Goal: Task Accomplishment & Management: Complete application form

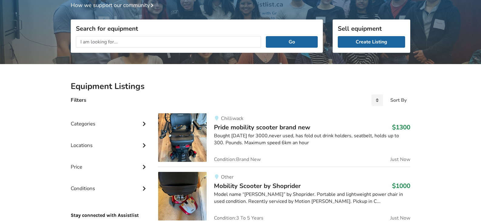
scroll to position [62, 0]
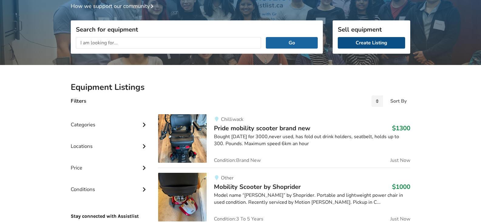
click at [374, 39] on link "Create Listing" at bounding box center [371, 43] width 67 height 12
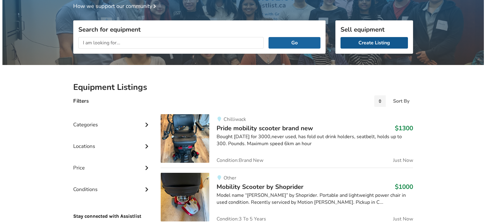
scroll to position [39, 0]
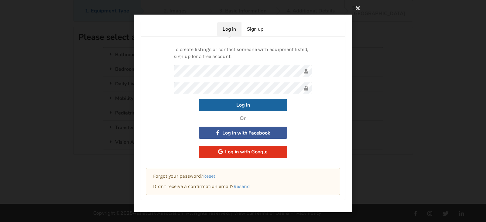
click at [231, 151] on button "Log in with Google" at bounding box center [243, 152] width 88 height 12
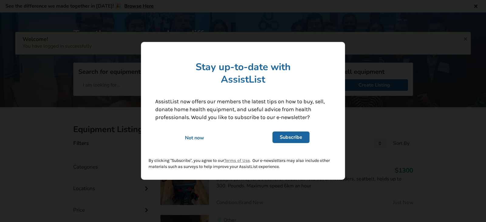
click at [192, 138] on div "Not now" at bounding box center [194, 138] width 87 height 7
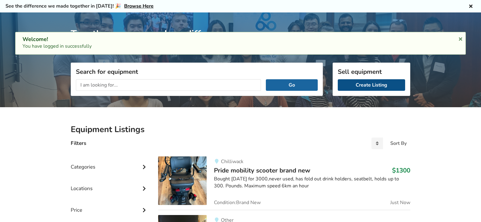
click at [359, 85] on link "Create Listing" at bounding box center [371, 85] width 67 height 12
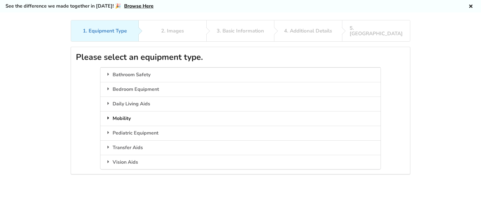
click at [108, 115] on icon at bounding box center [108, 117] width 6 height 5
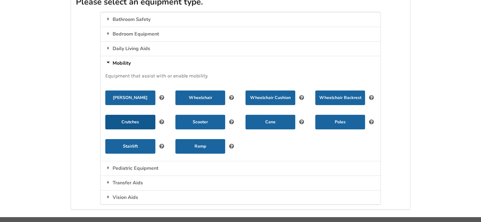
scroll to position [80, 0]
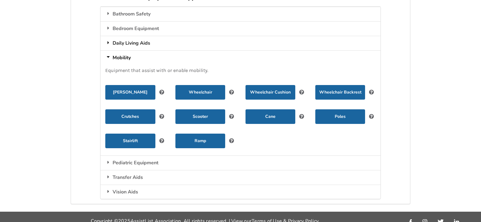
click at [108, 40] on icon at bounding box center [108, 42] width 6 height 5
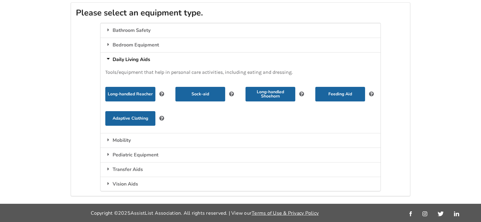
scroll to position [58, 0]
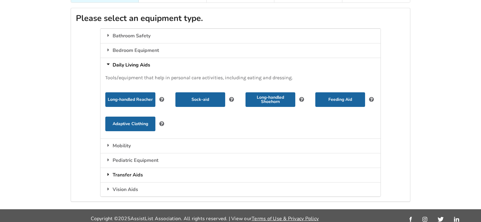
click at [109, 172] on icon at bounding box center [108, 174] width 6 height 5
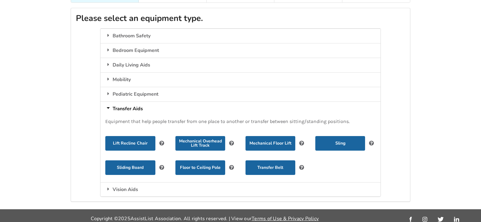
click at [108, 105] on icon at bounding box center [108, 108] width 5 height 6
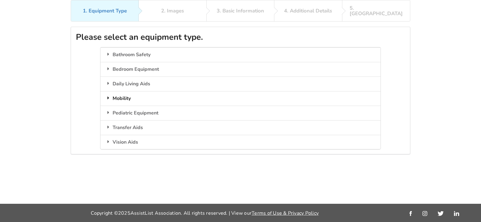
click at [108, 95] on icon at bounding box center [108, 97] width 6 height 5
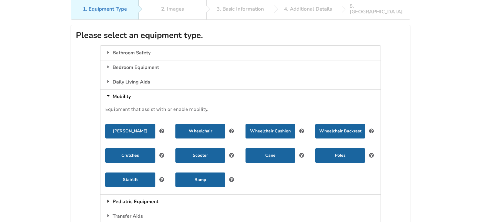
scroll to position [0, 0]
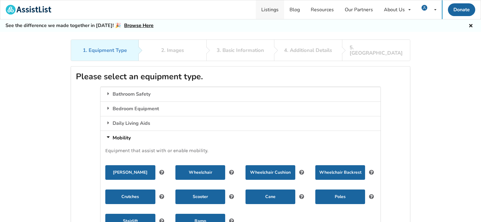
click at [266, 11] on link "Listings" at bounding box center [270, 9] width 28 height 19
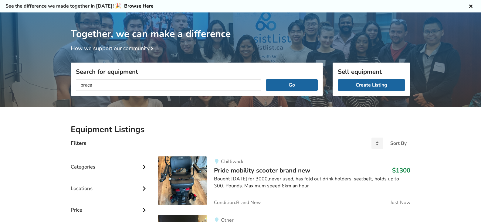
click at [266, 79] on button "Go" at bounding box center [292, 85] width 52 height 12
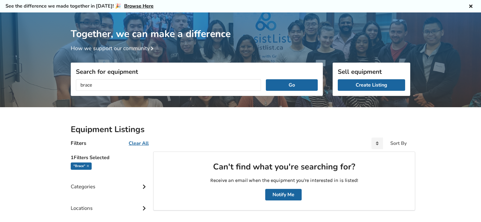
click at [86, 84] on input "brace" at bounding box center [168, 85] width 185 height 12
drag, startPoint x: 86, startPoint y: 84, endPoint x: 83, endPoint y: 93, distance: 8.6
click at [86, 87] on input "brace" at bounding box center [168, 85] width 185 height 12
type input "knee brace"
click at [266, 79] on button "Go" at bounding box center [292, 85] width 52 height 12
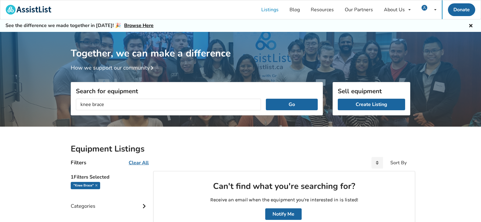
scroll to position [19, 0]
